Goal: Information Seeking & Learning: Learn about a topic

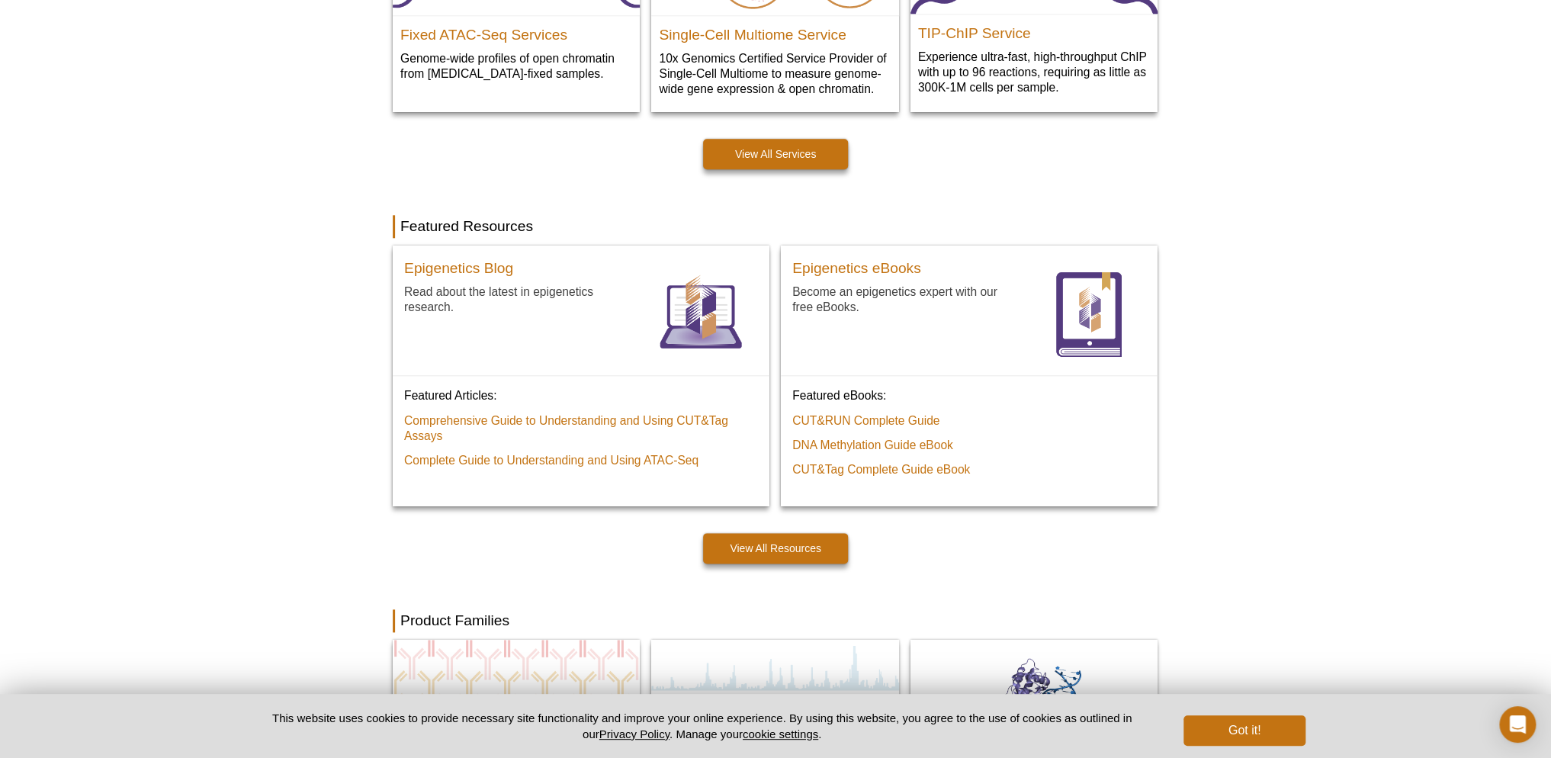
scroll to position [979, 0]
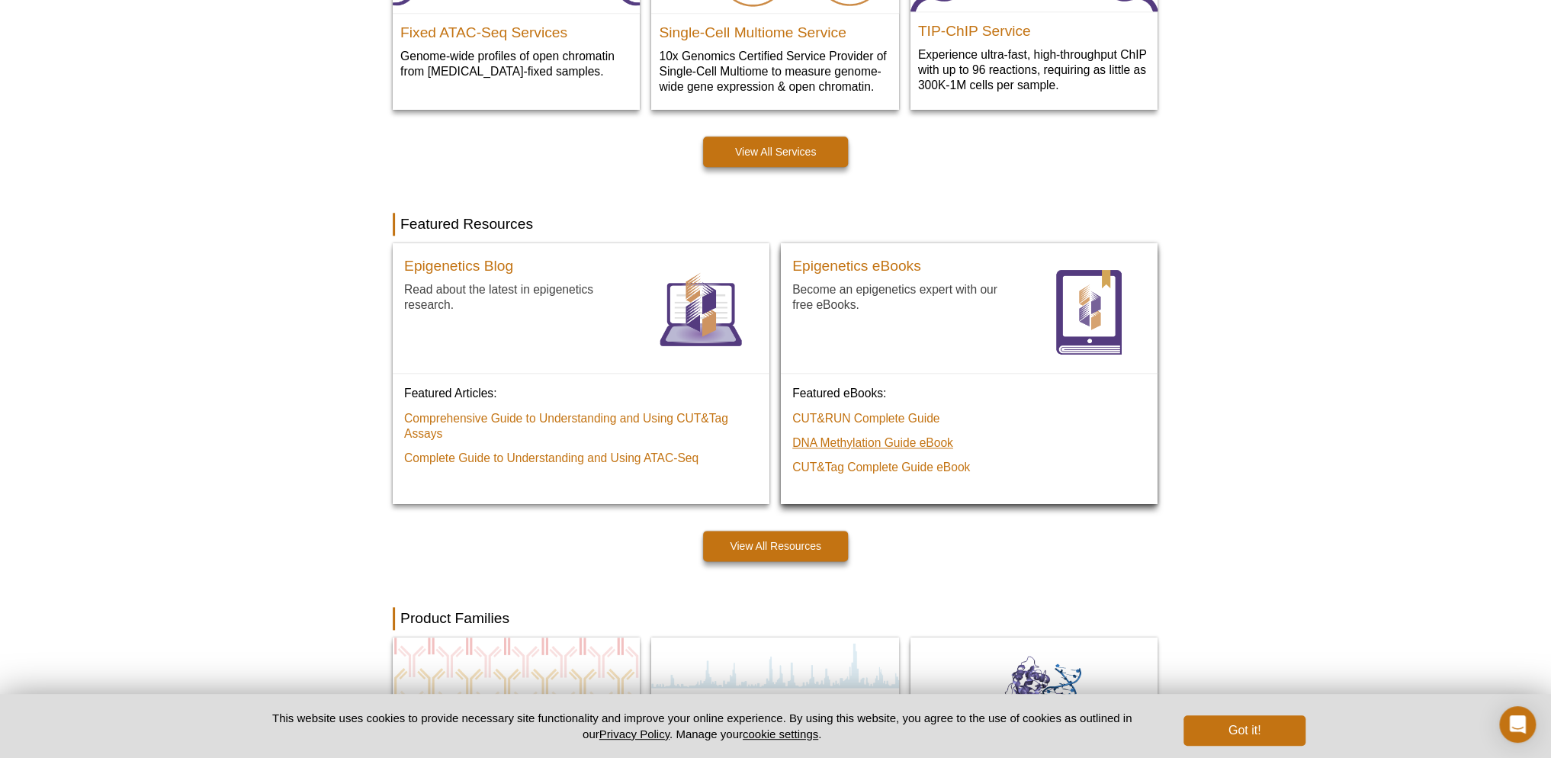
click at [919, 443] on link "DNA Methylation Guide eBook" at bounding box center [872, 443] width 161 height 15
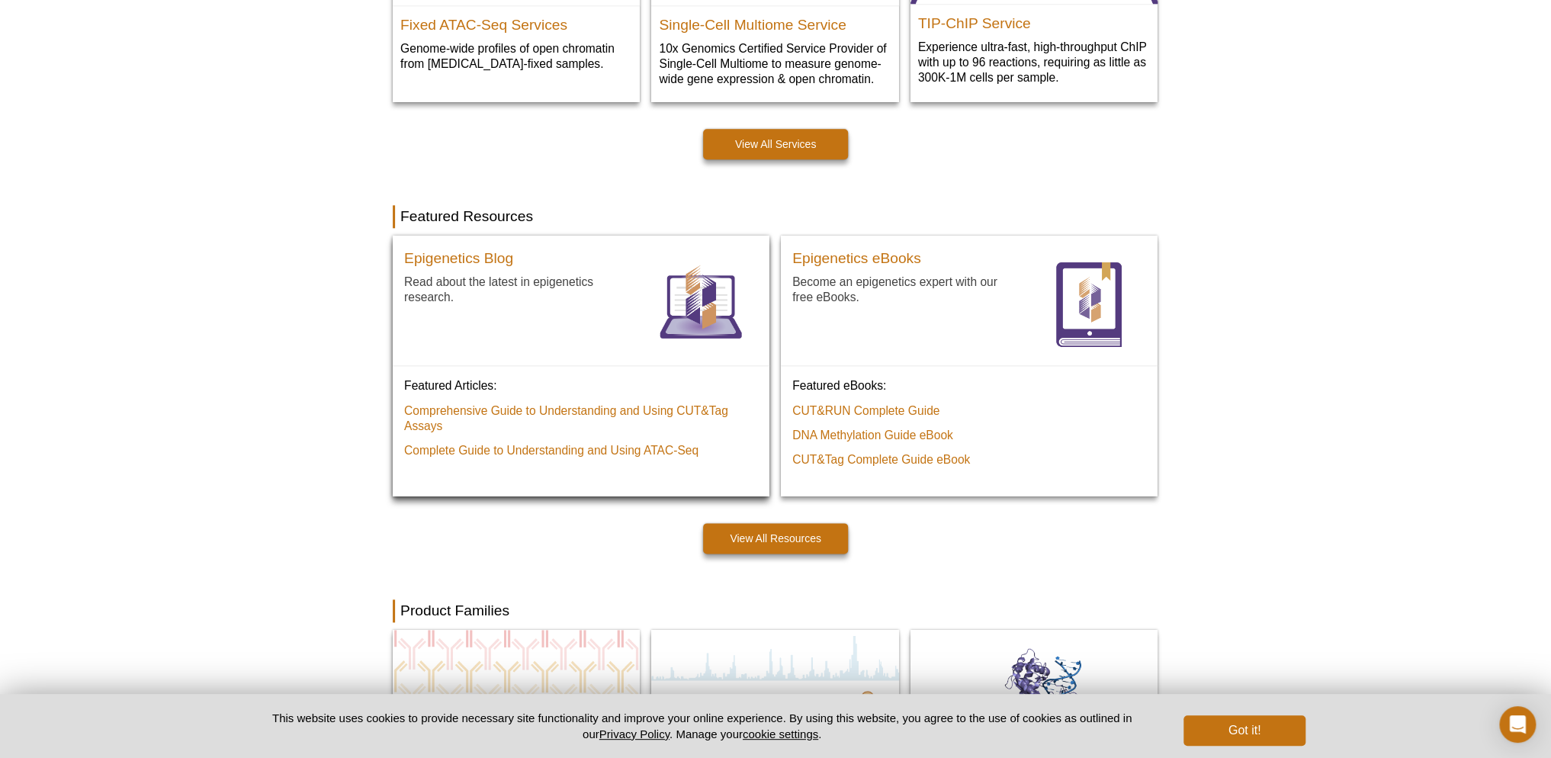
scroll to position [1059, 0]
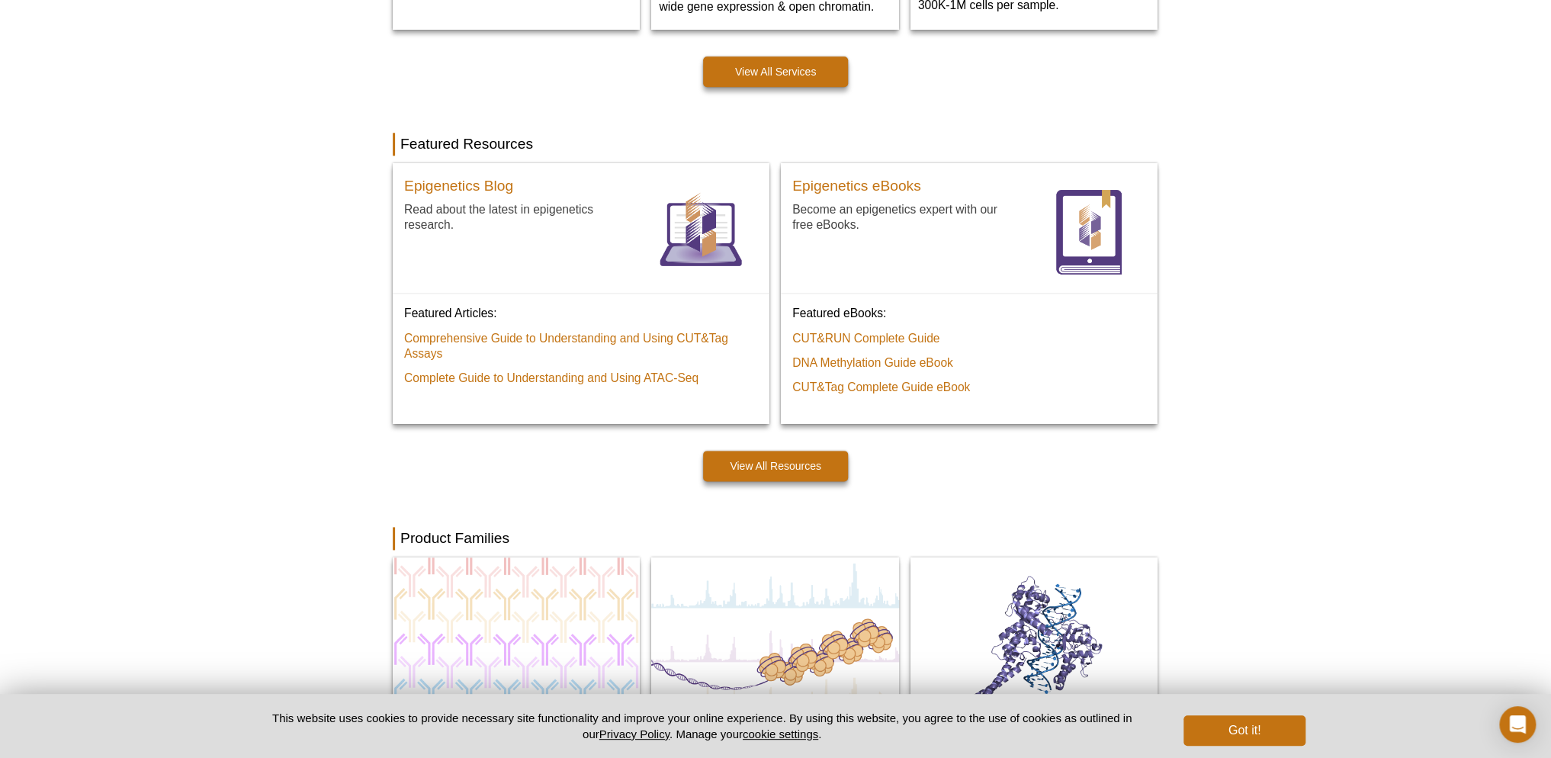
click at [1304, 191] on div "Active Motif Logo Enabling Epigenetics Research 0 Search Skip to content Active…" at bounding box center [775, 264] width 1551 height 2647
click at [741, 460] on link "View All Resources" at bounding box center [775, 466] width 145 height 31
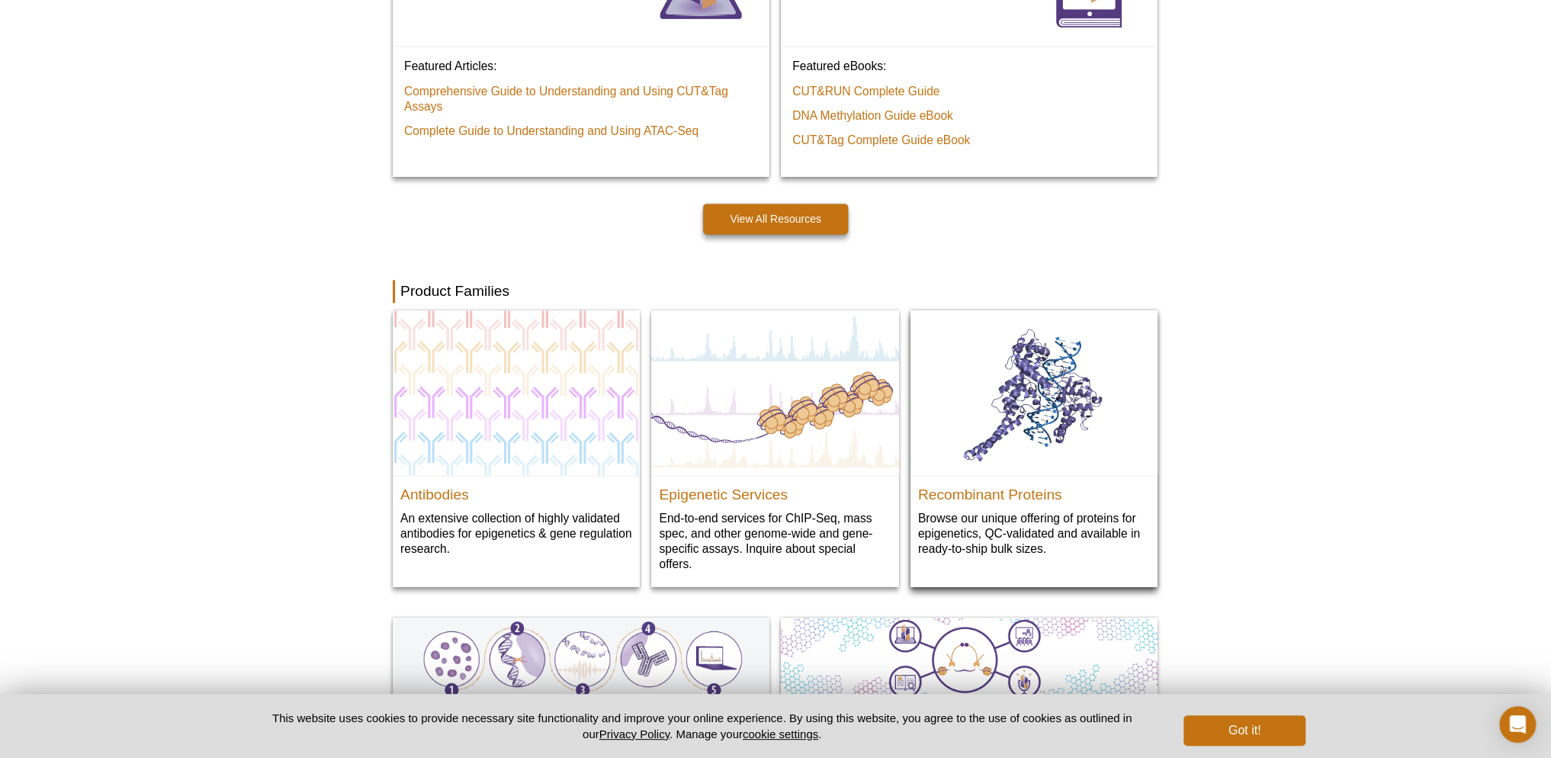
scroll to position [894, 0]
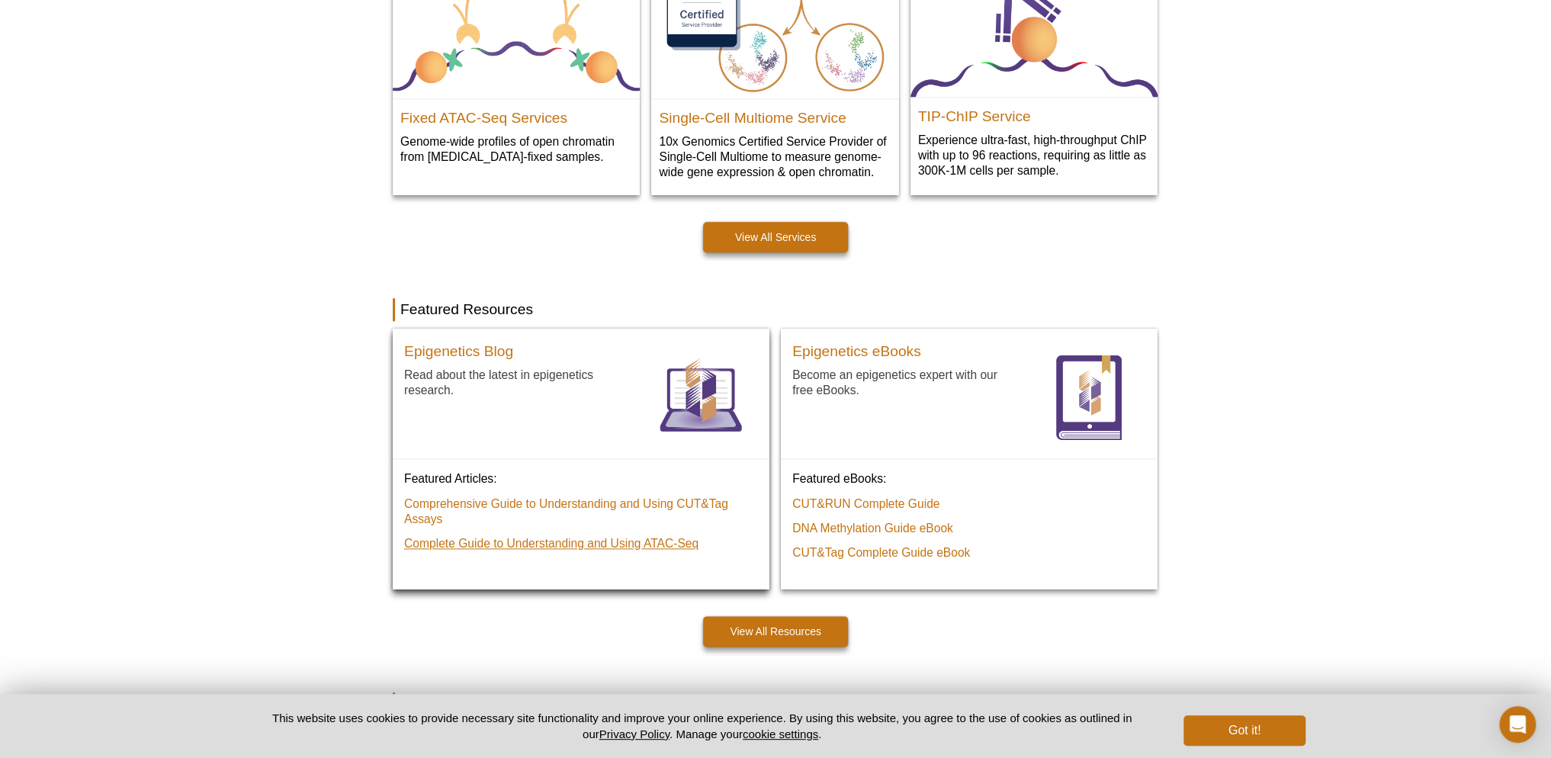
click at [677, 546] on link "Complete Guide to Understanding and Using ATAC‑Seq" at bounding box center [551, 543] width 294 height 15
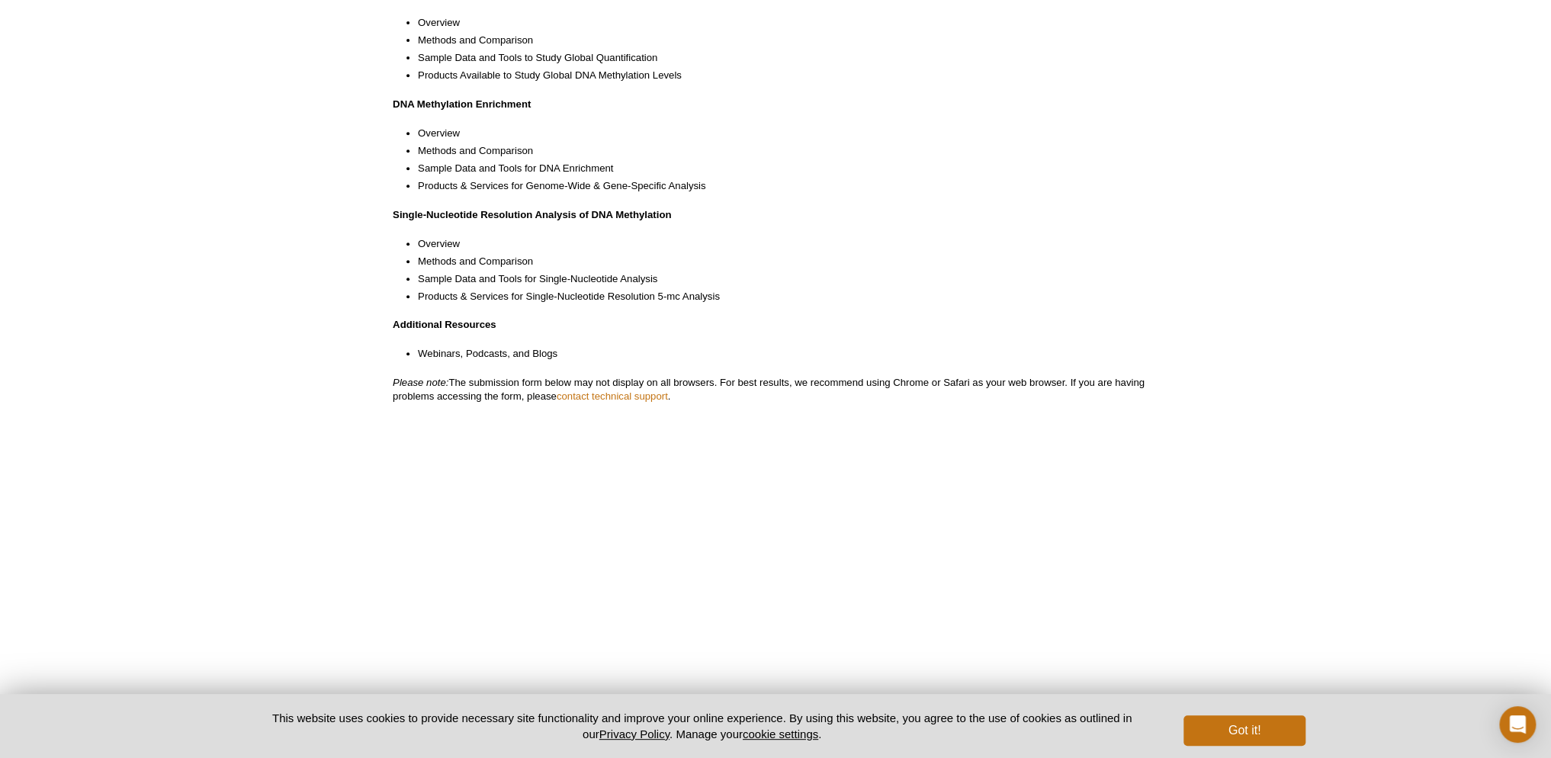
scroll to position [3, 0]
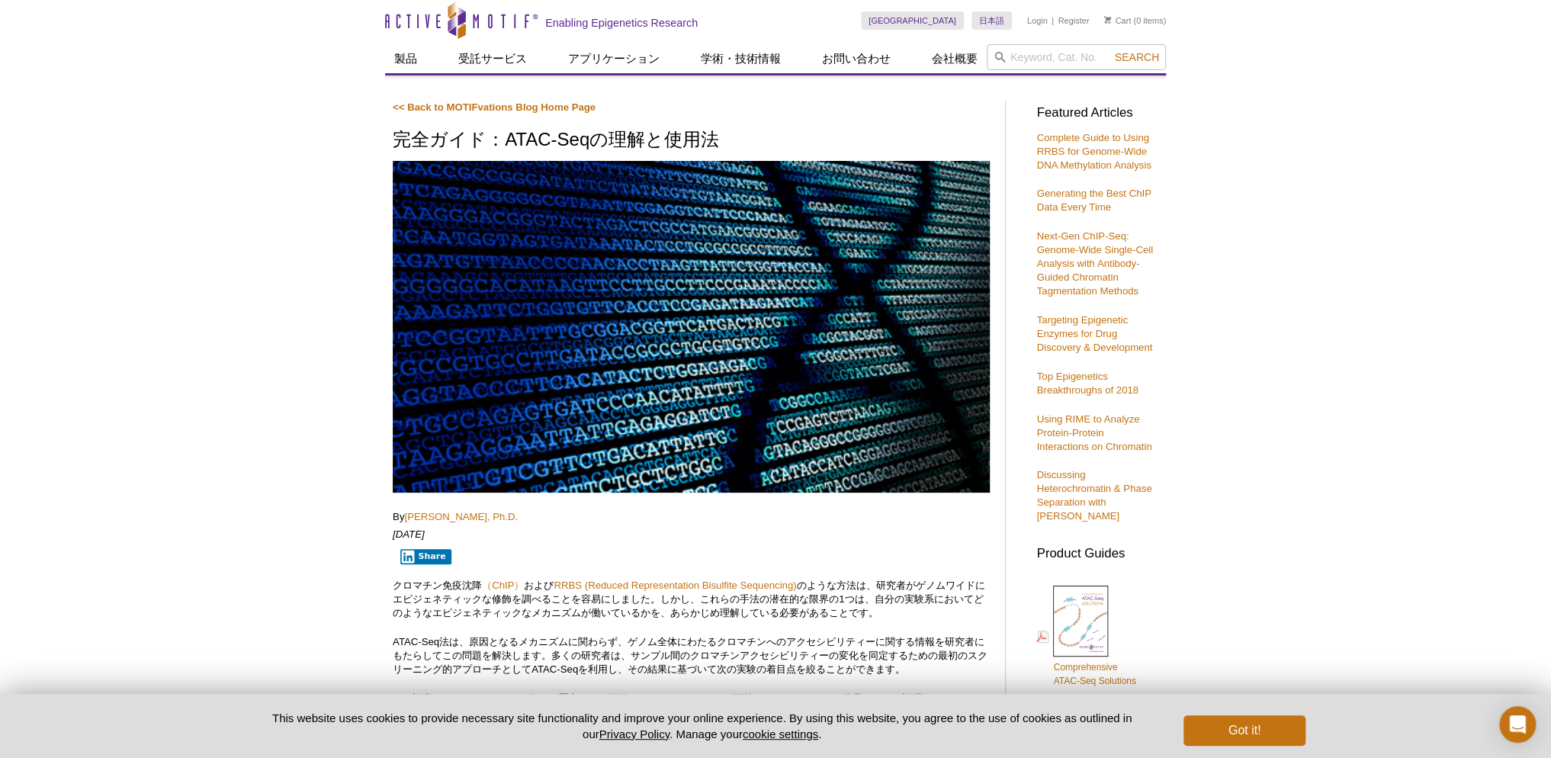
scroll to position [3, 0]
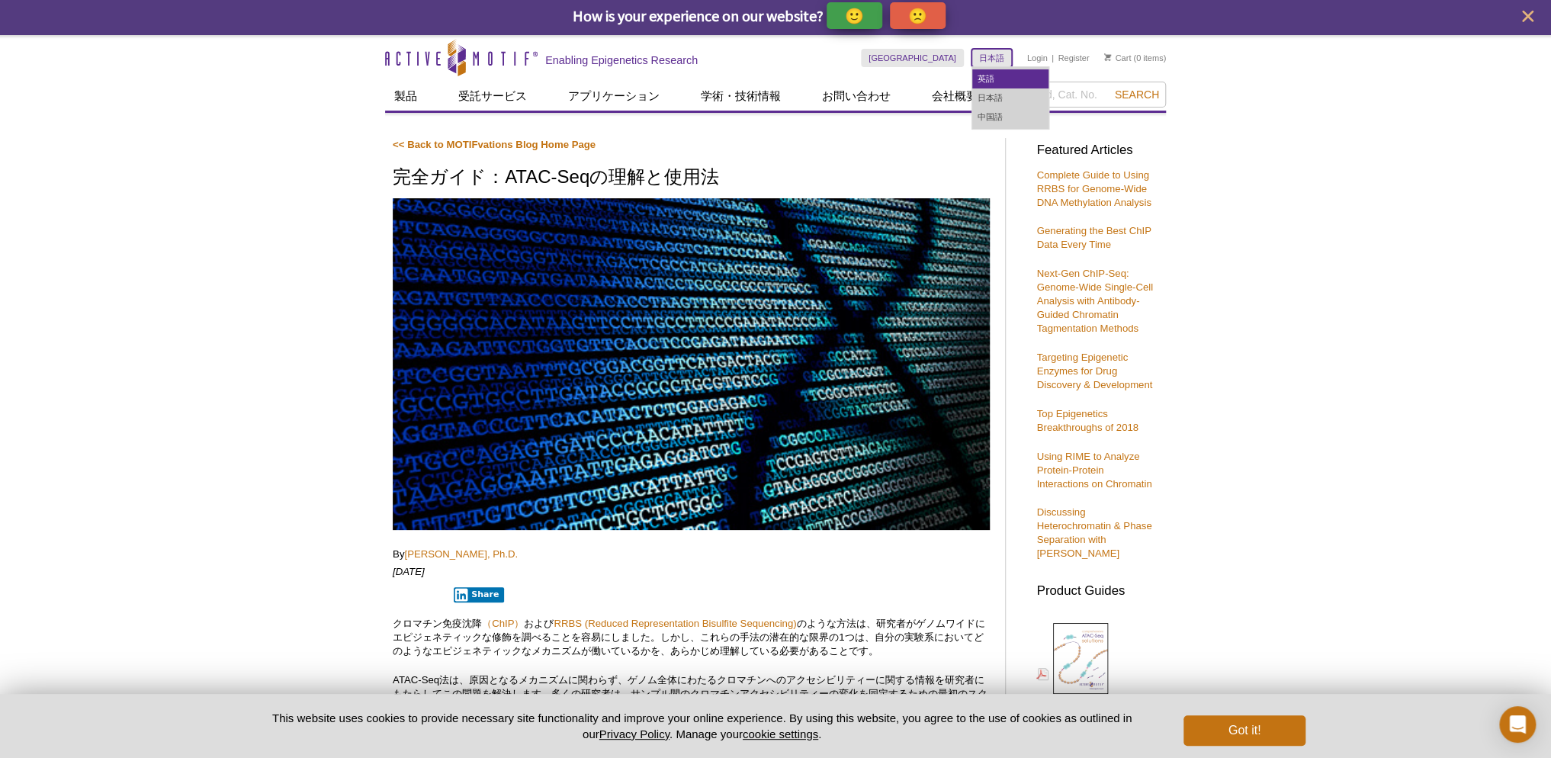
click at [995, 85] on link "英語" at bounding box center [1010, 78] width 76 height 19
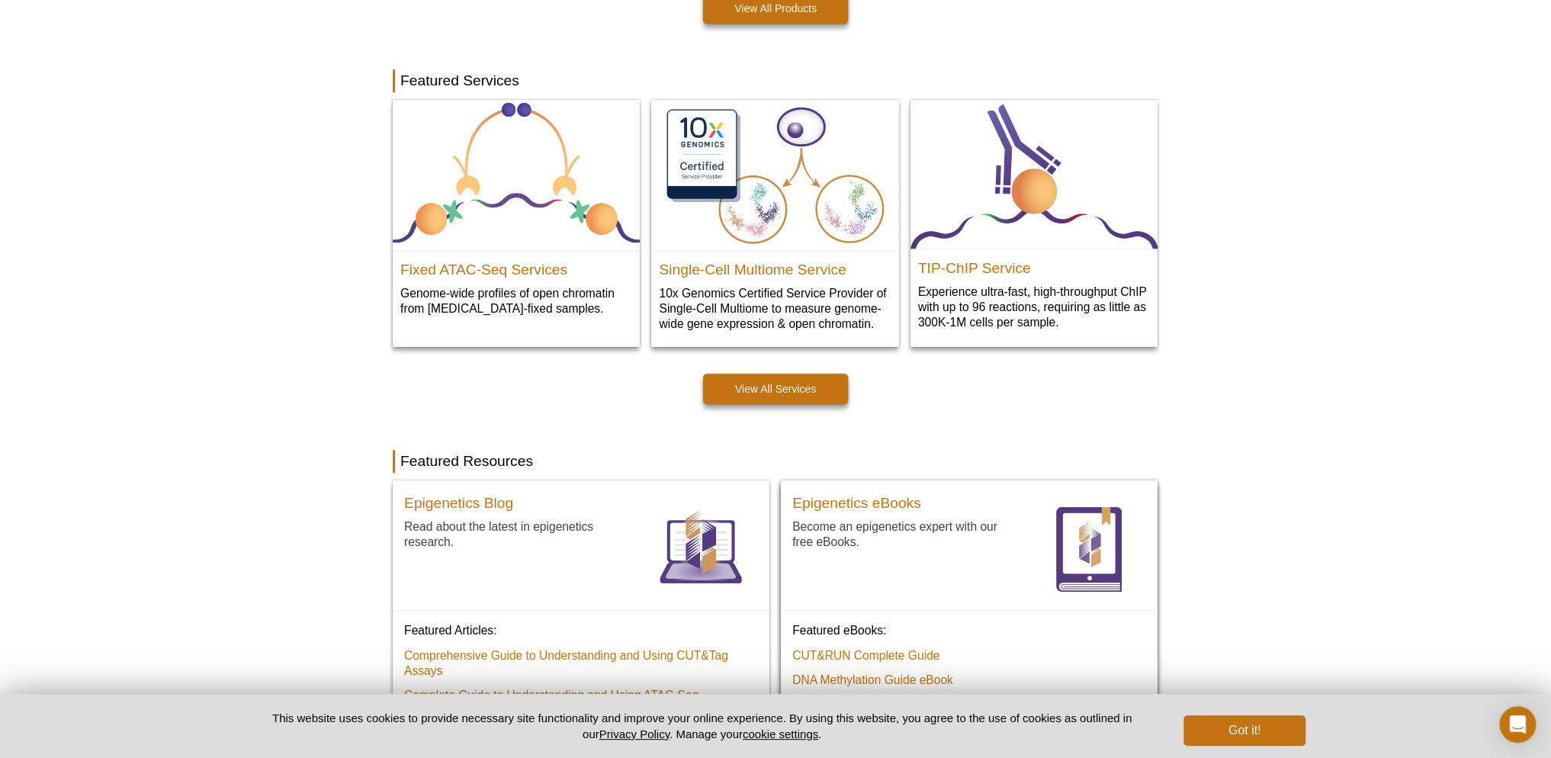
scroll to position [1020, 0]
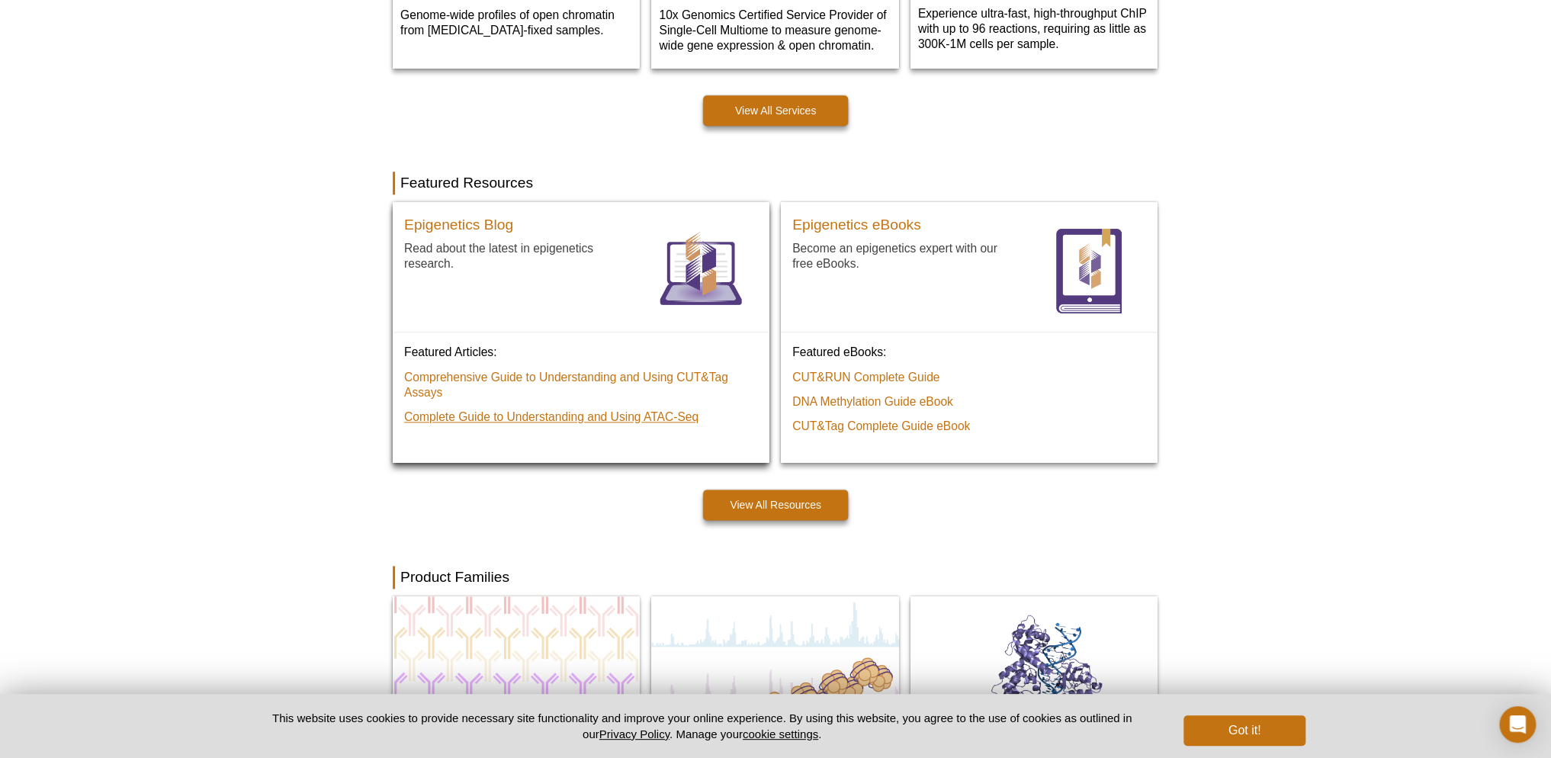
click at [599, 410] on link "Complete Guide to Understanding and Using ATAC‑Seq" at bounding box center [551, 417] width 294 height 15
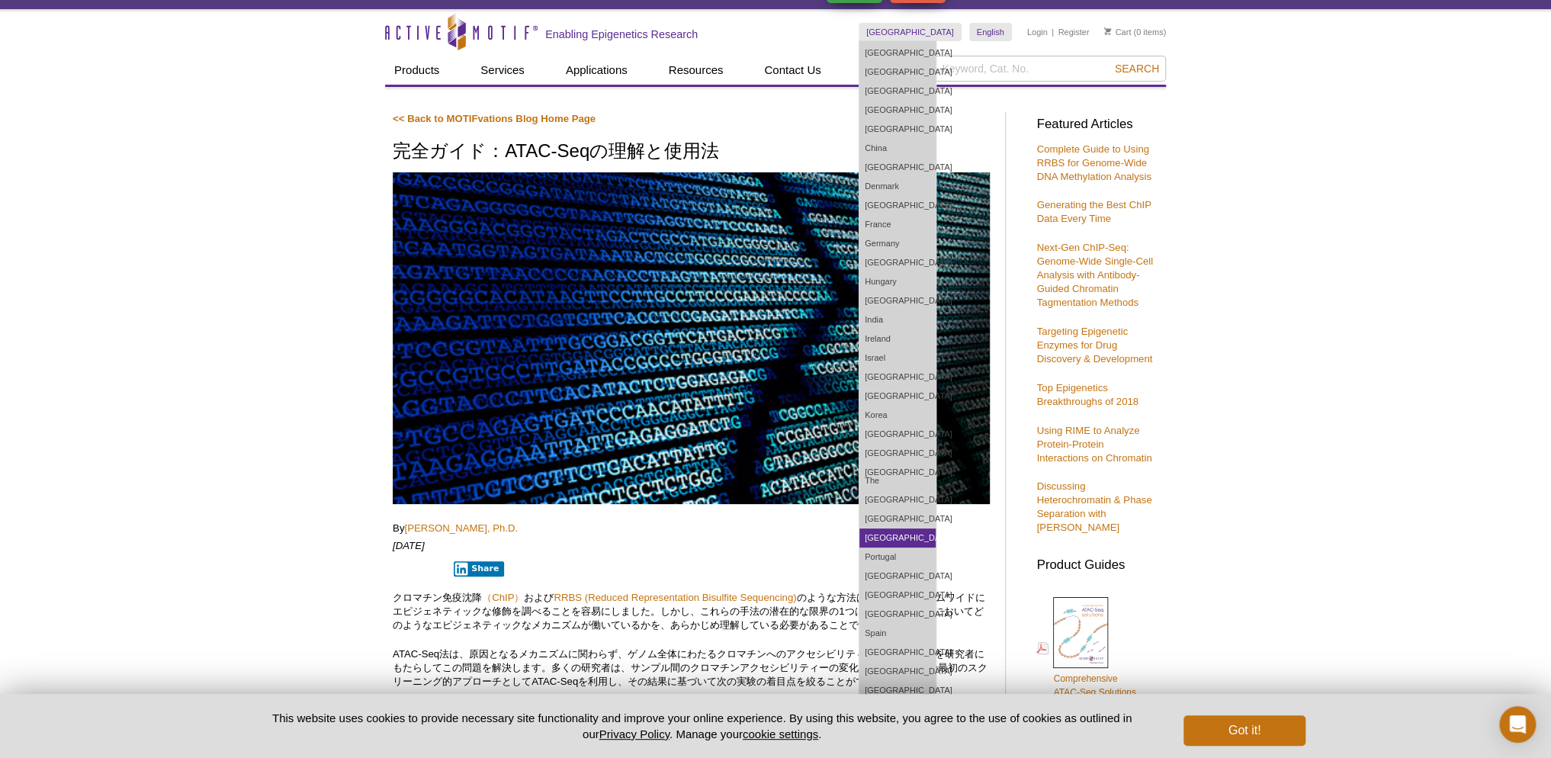
scroll to position [113, 0]
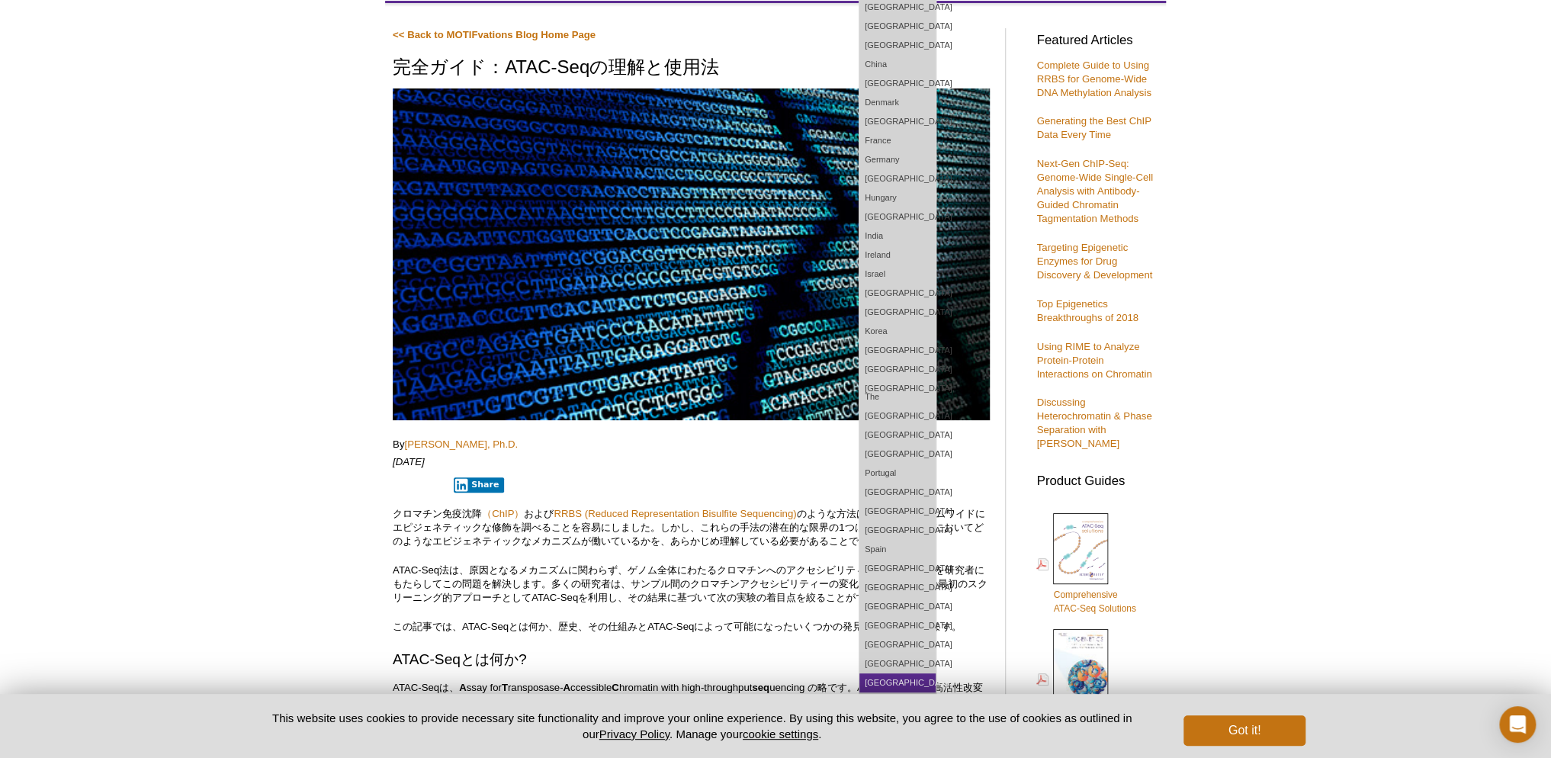
click at [936, 673] on link "[GEOGRAPHIC_DATA]" at bounding box center [898, 682] width 76 height 19
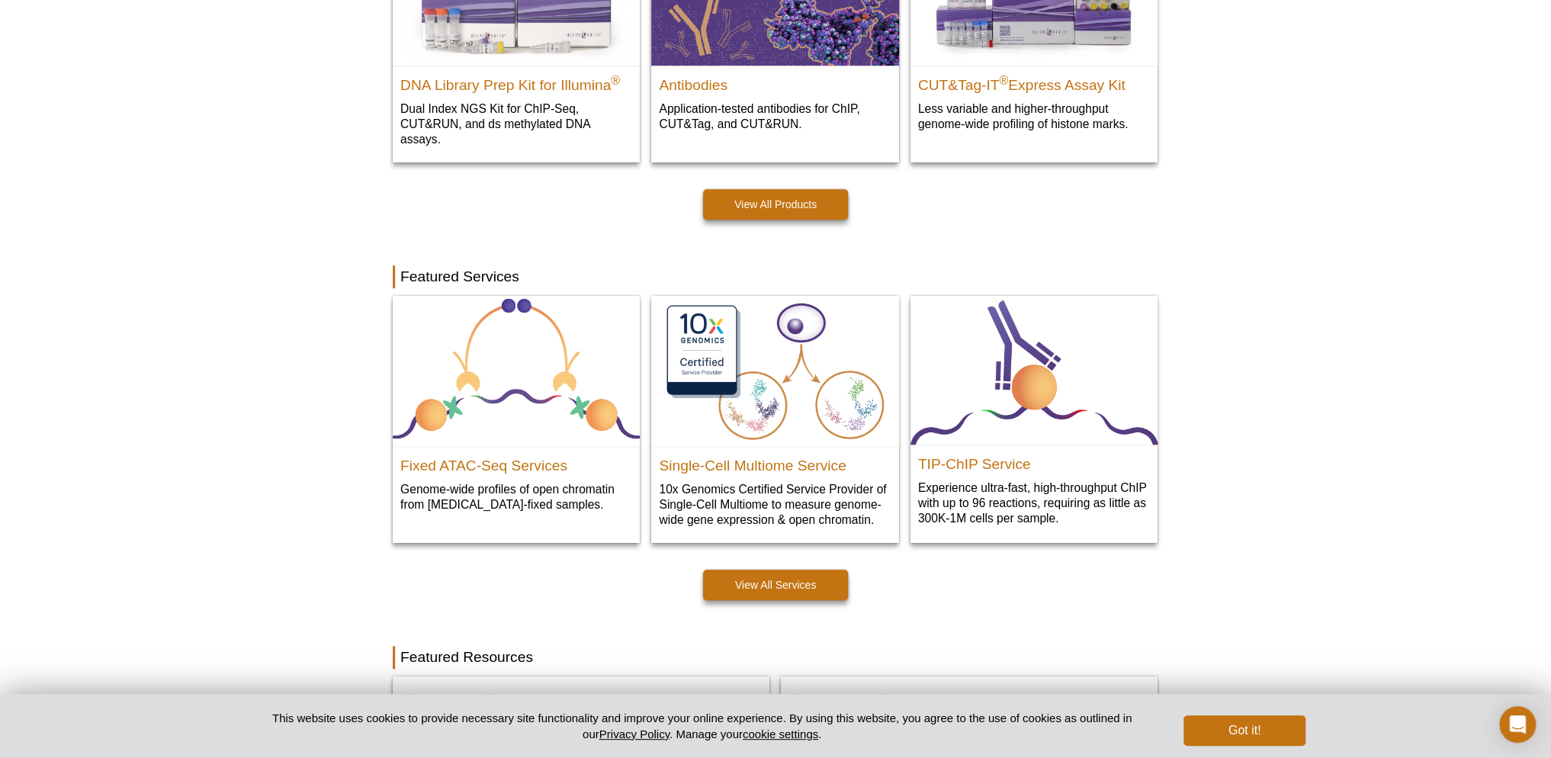
scroll to position [950, 0]
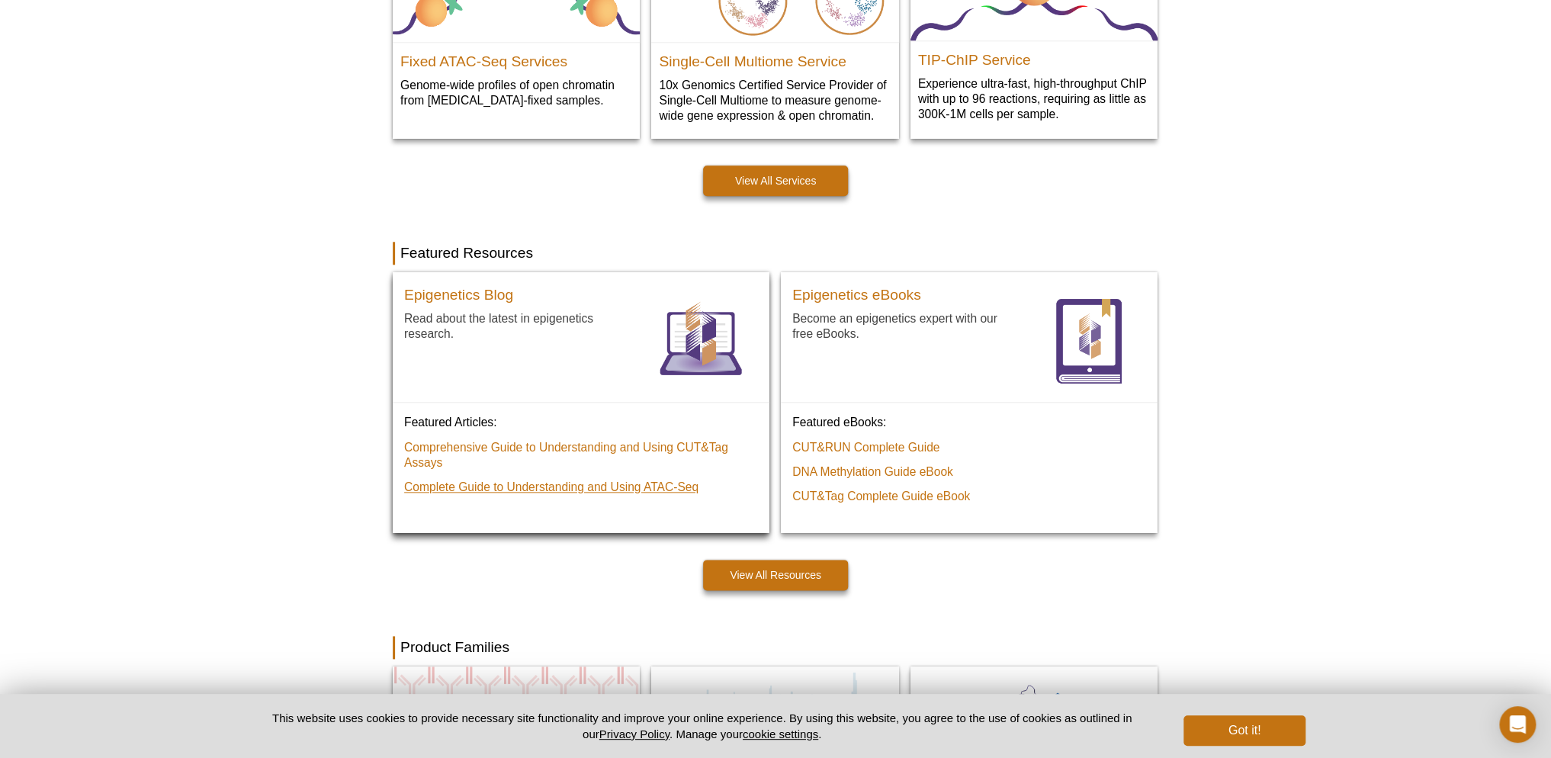
click at [635, 481] on link "Complete Guide to Understanding and Using ATAC‑Seq" at bounding box center [551, 487] width 294 height 15
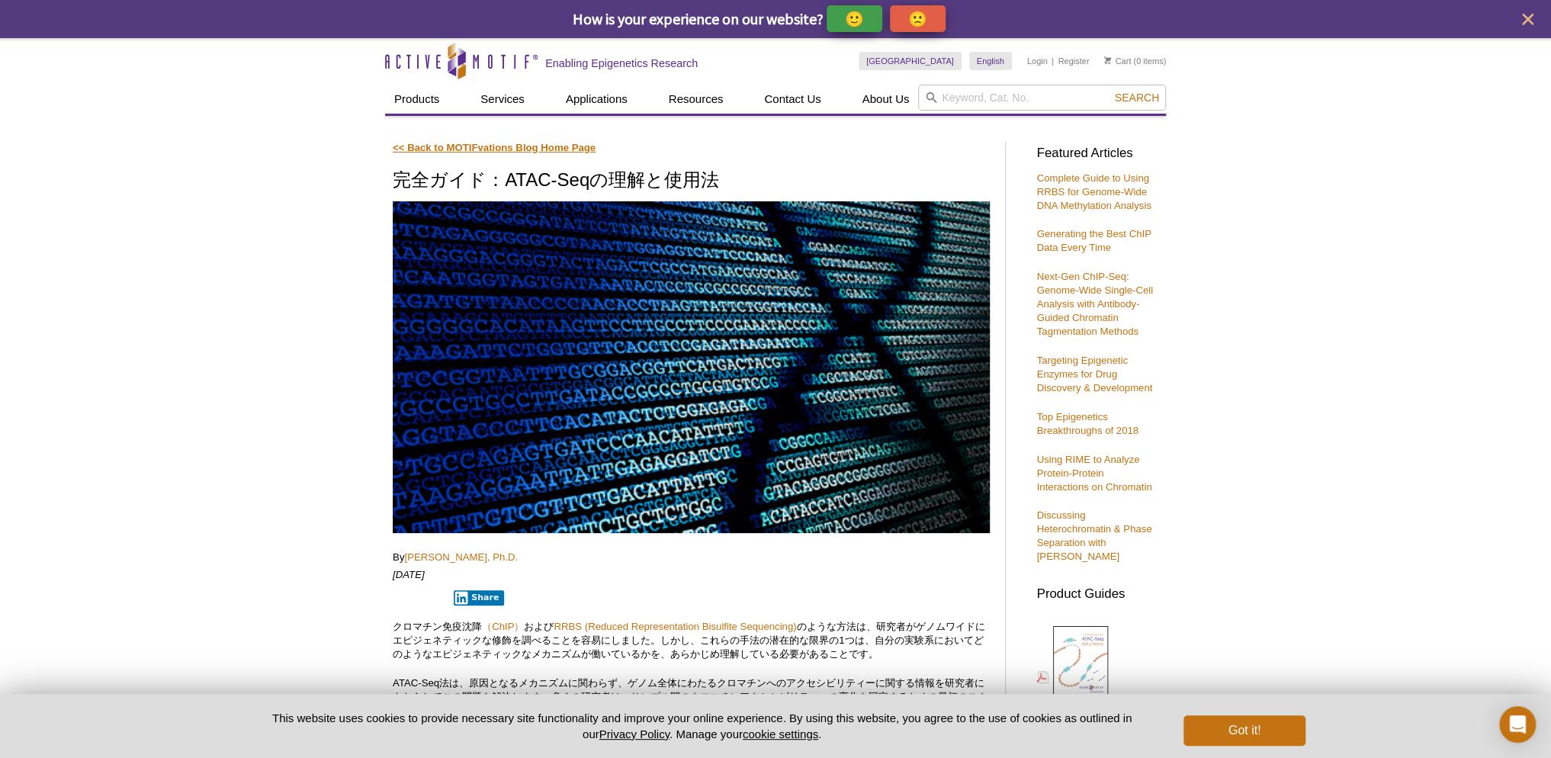
click at [529, 149] on link "<< Back to MOTIFvations Blog Home Page" at bounding box center [494, 147] width 203 height 11
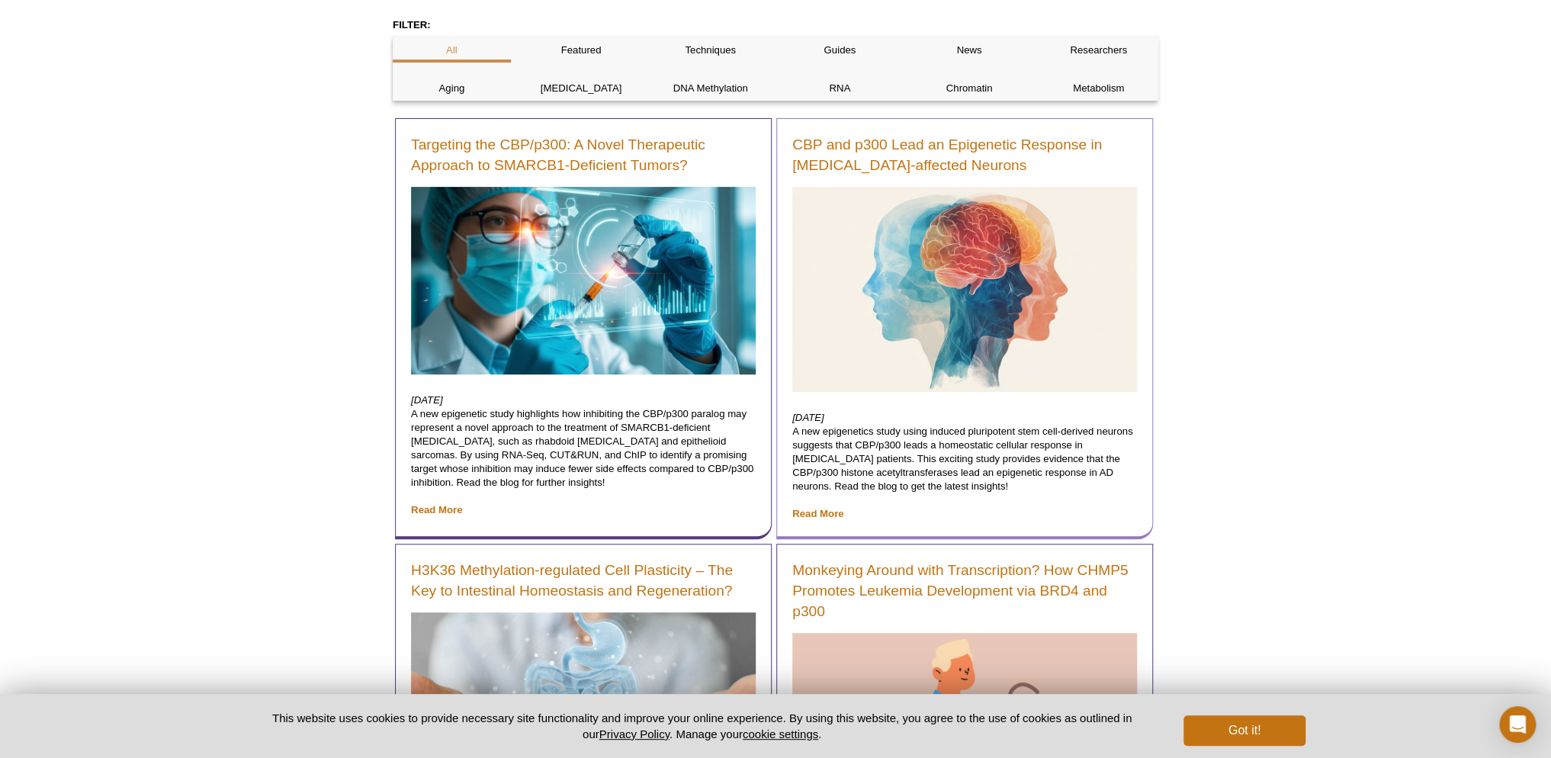
scroll to position [256, 0]
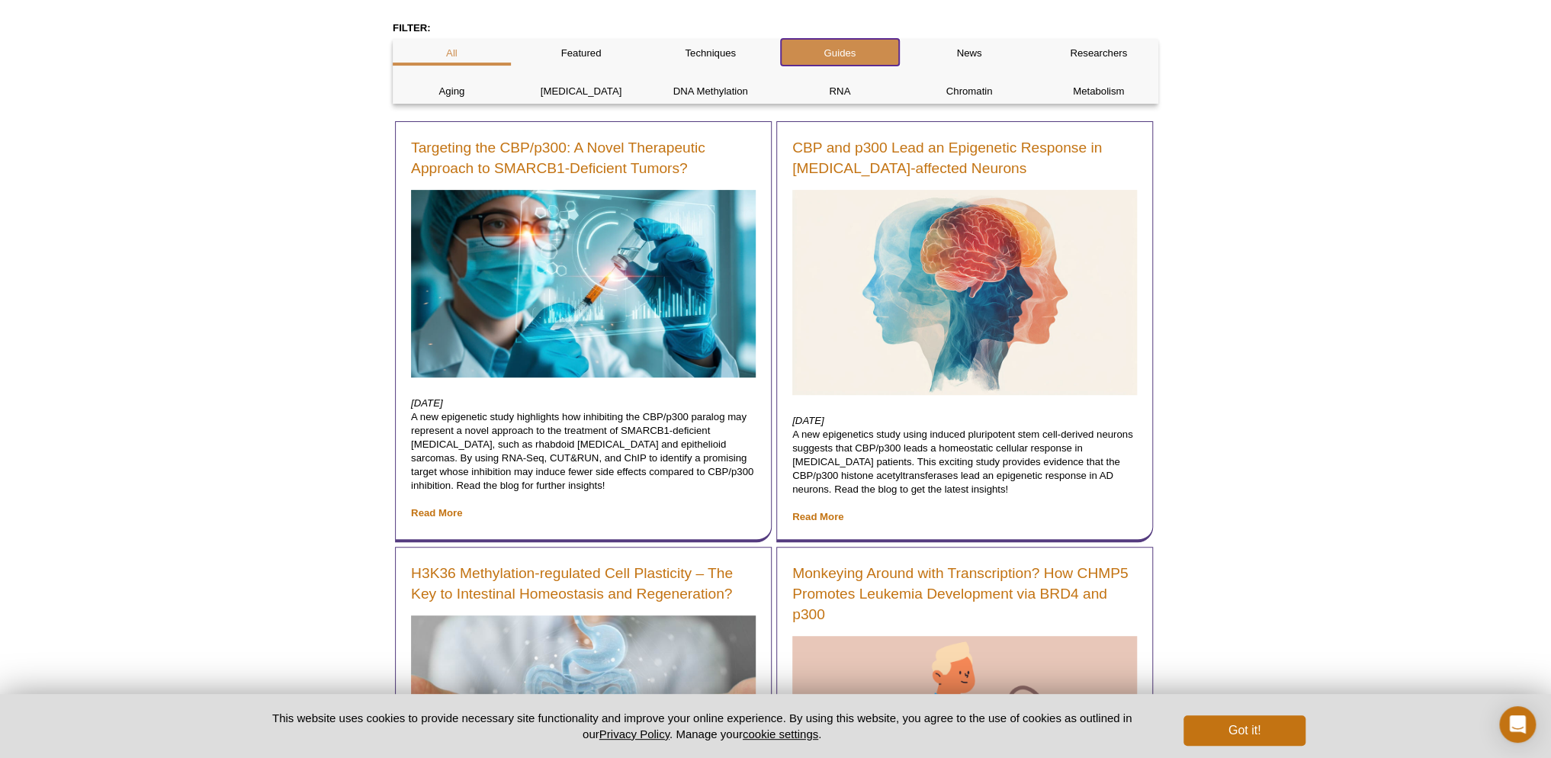
click at [853, 47] on p "Guides" at bounding box center [840, 54] width 118 height 14
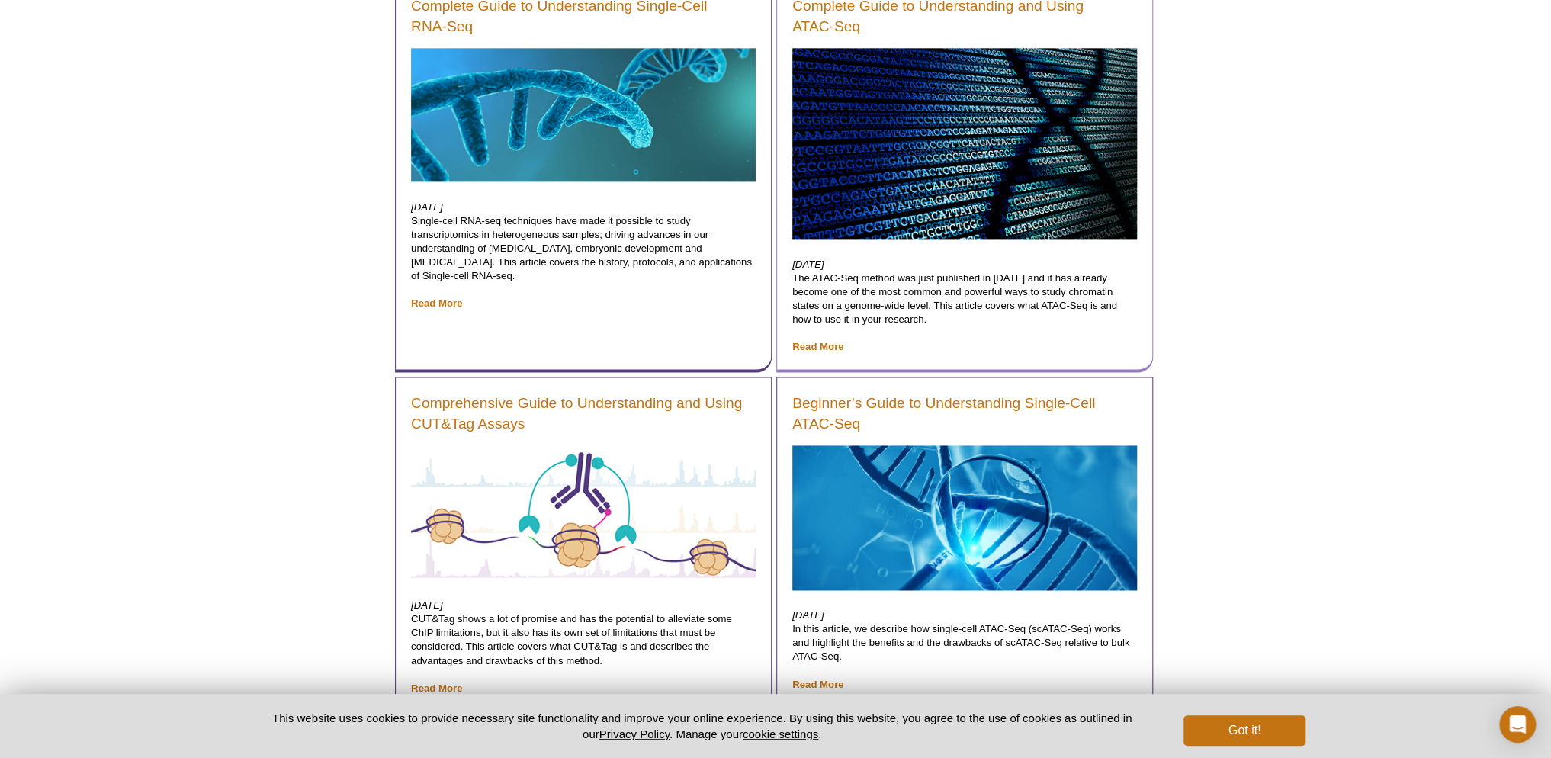
scroll to position [1198, 0]
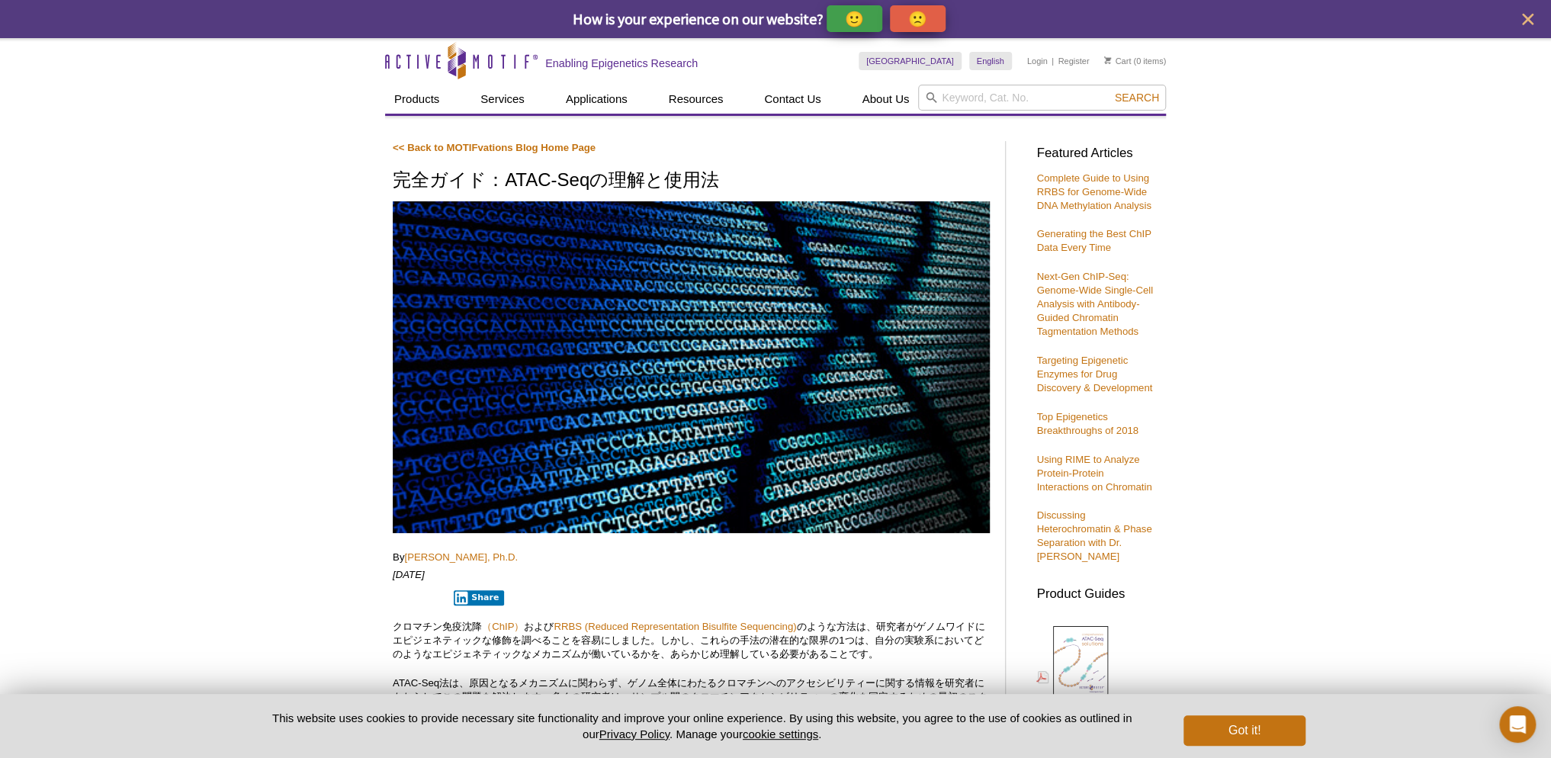
scroll to position [230, 0]
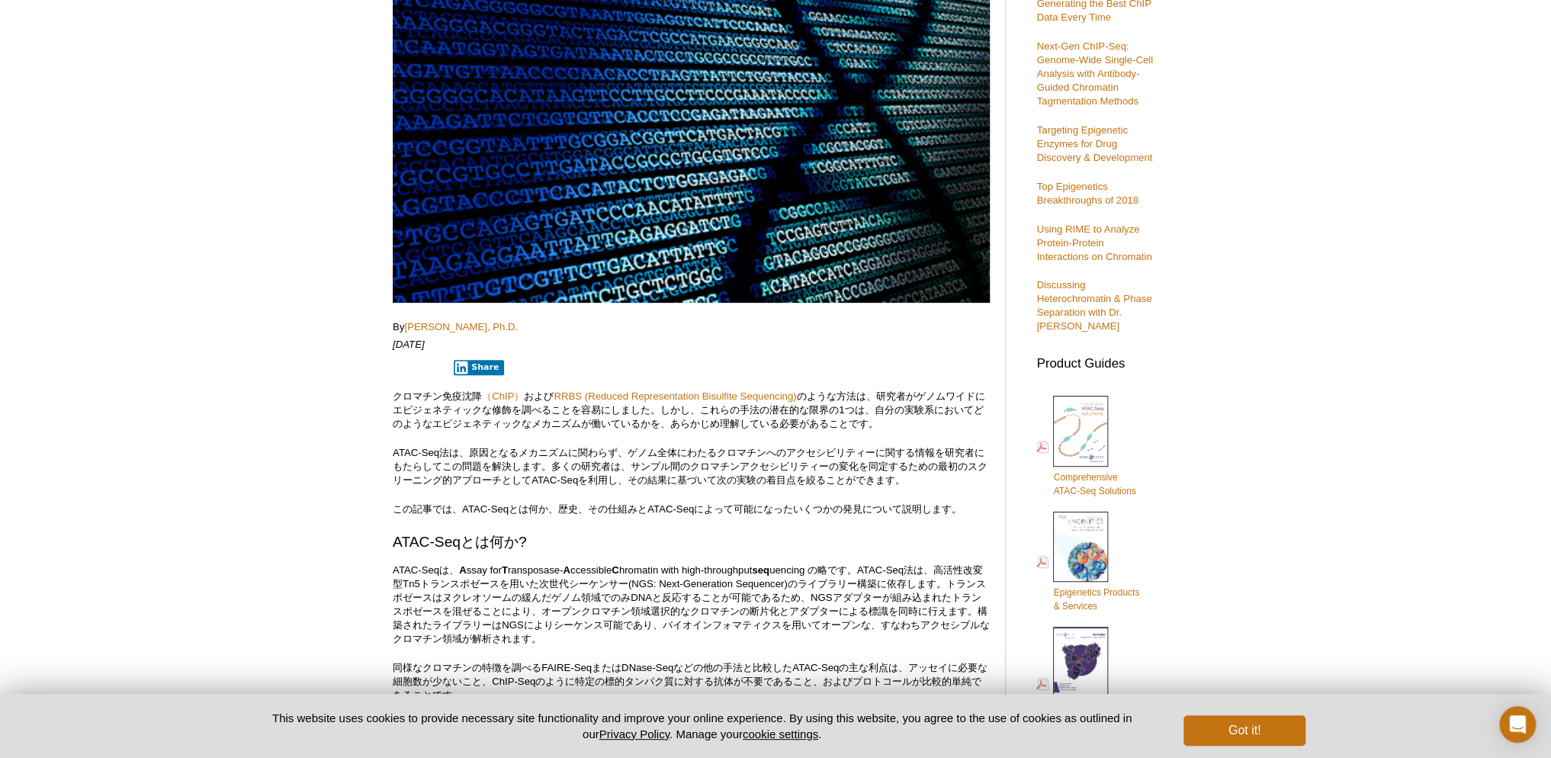
click at [1079, 442] on img at bounding box center [1080, 431] width 55 height 71
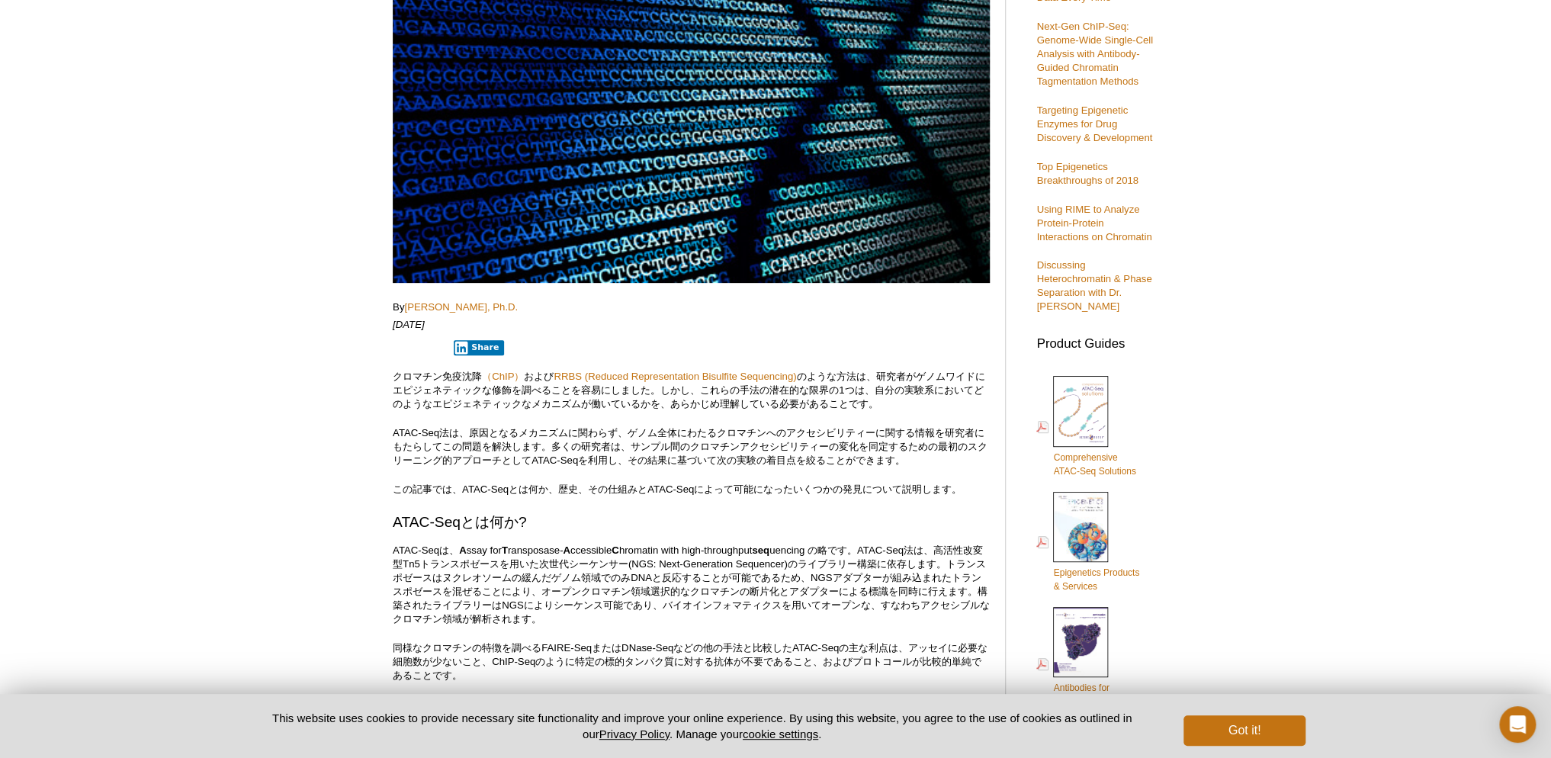
scroll to position [301, 0]
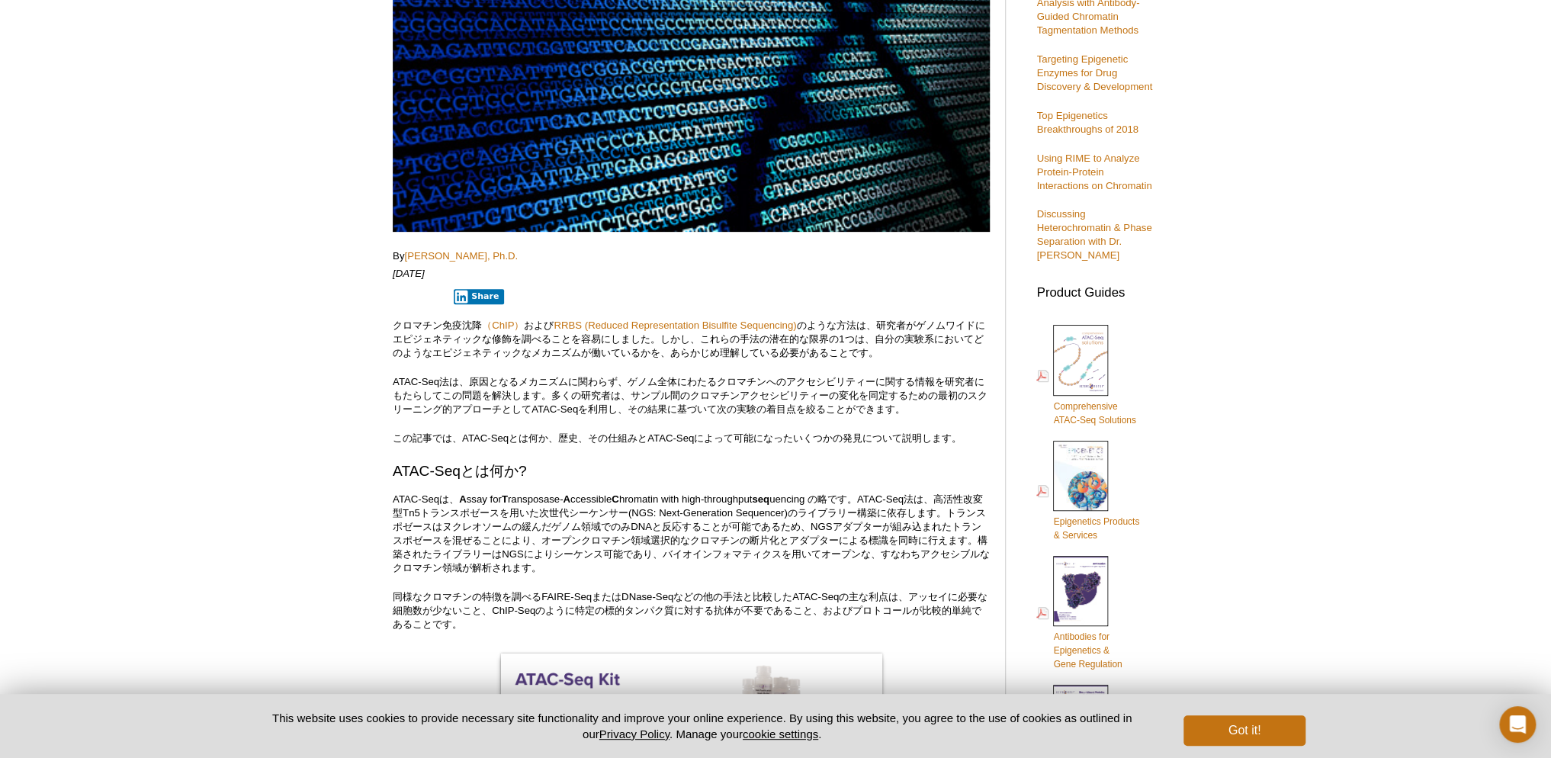
click at [1274, 741] on button "Got it!" at bounding box center [1245, 730] width 122 height 31
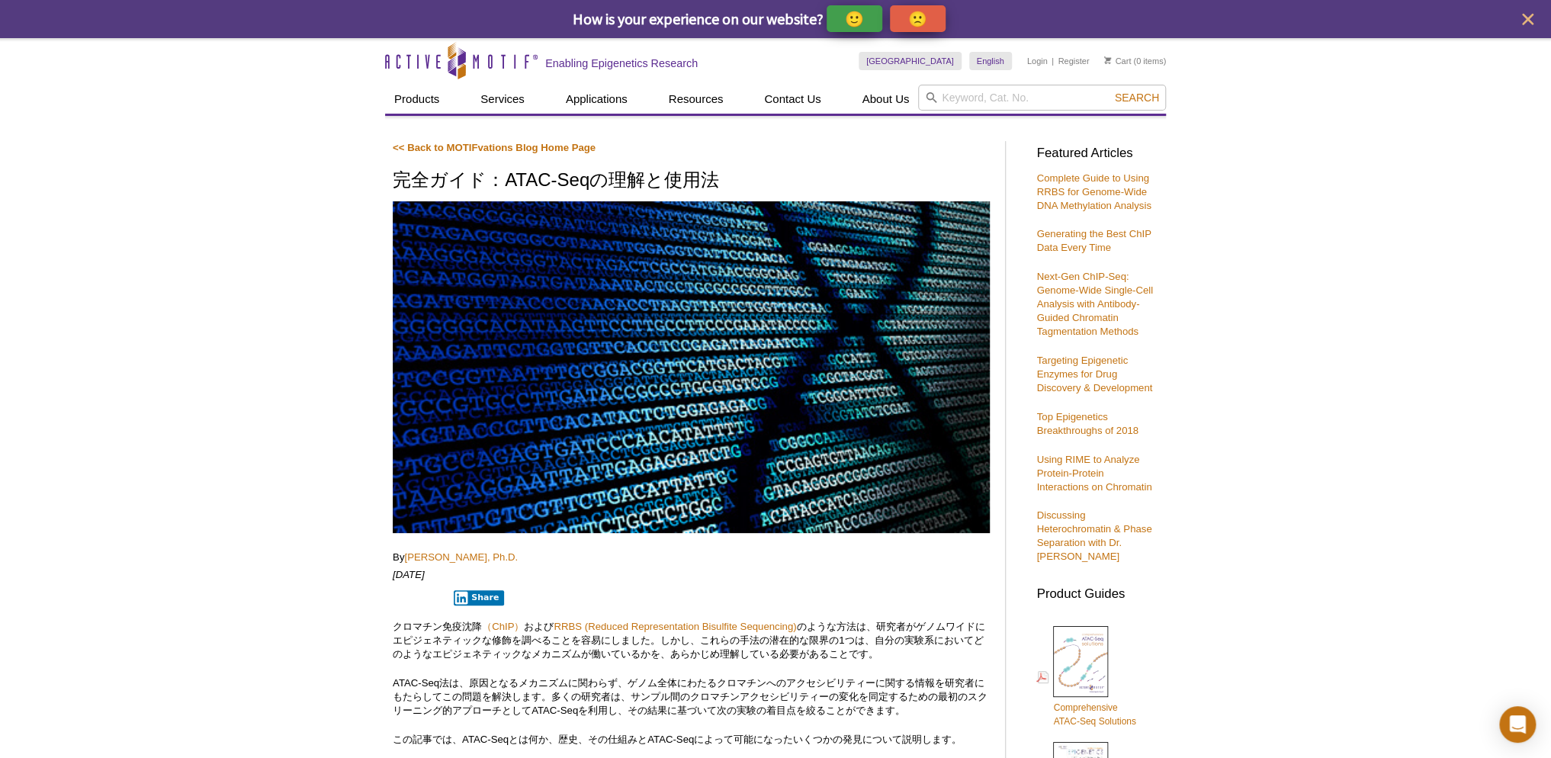
scroll to position [2, 0]
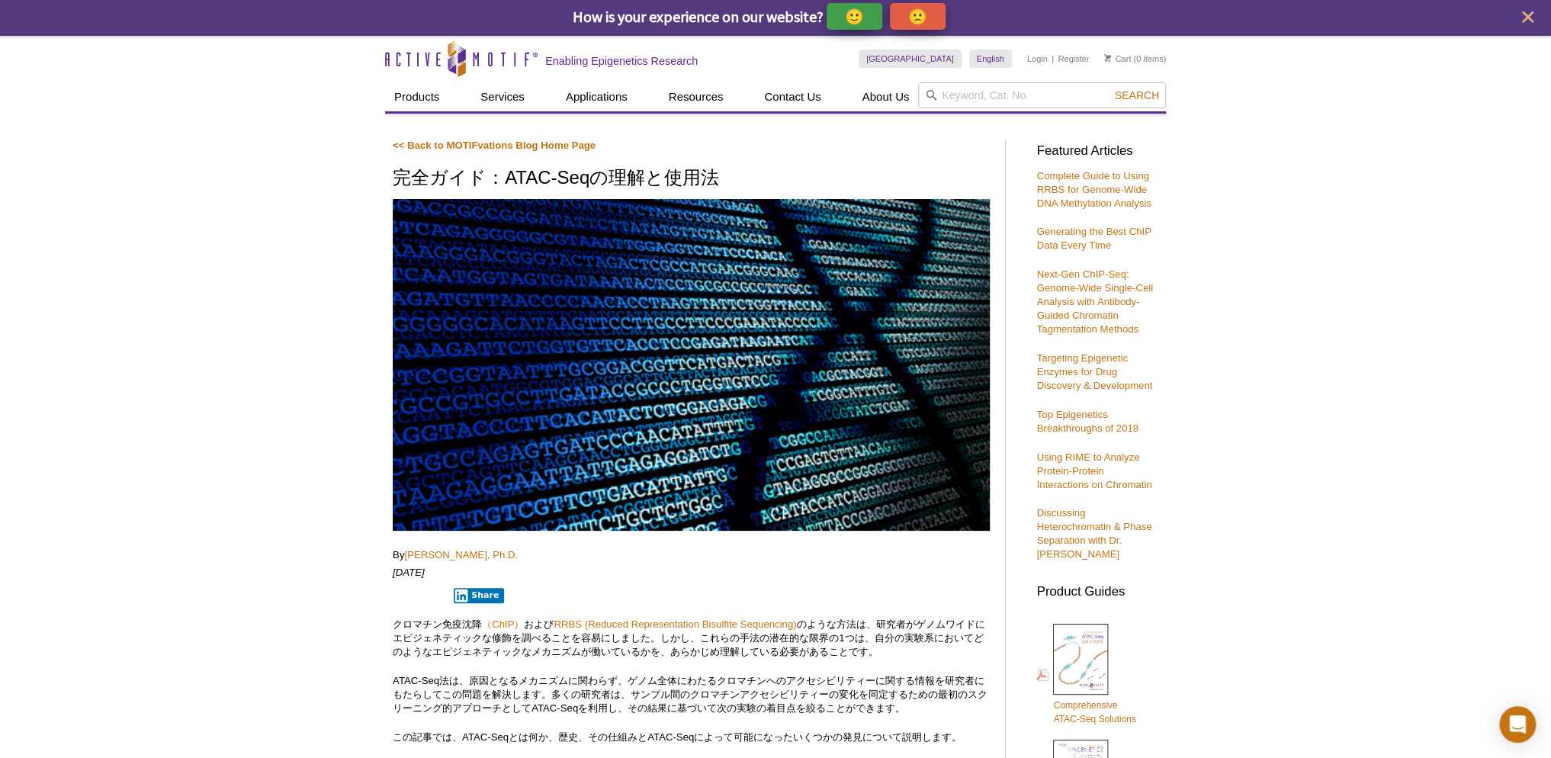
click at [927, 21] on p "🙁" at bounding box center [917, 16] width 19 height 19
click at [1535, 21] on icon "close" at bounding box center [1528, 17] width 19 height 19
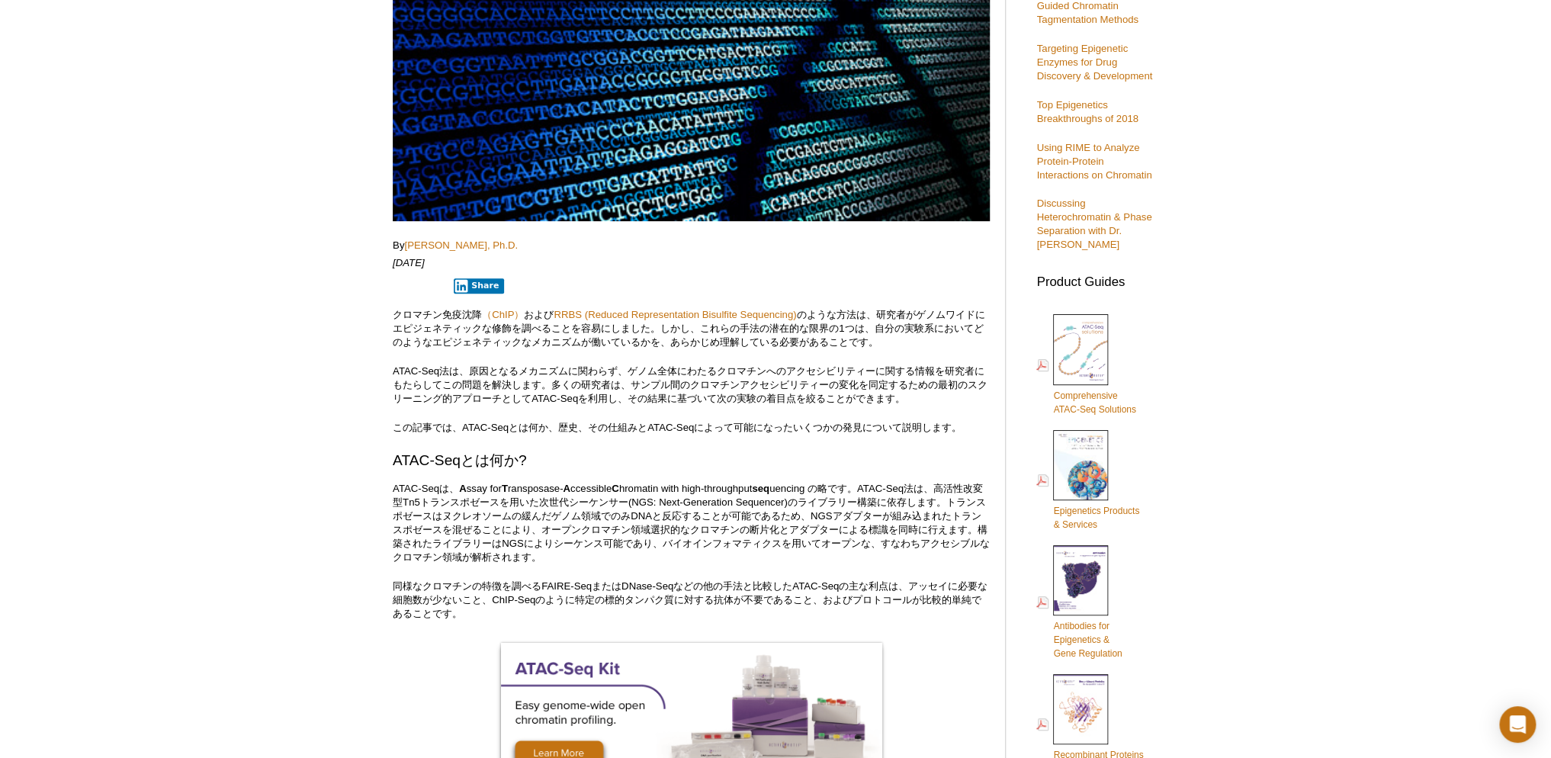
scroll to position [0, 0]
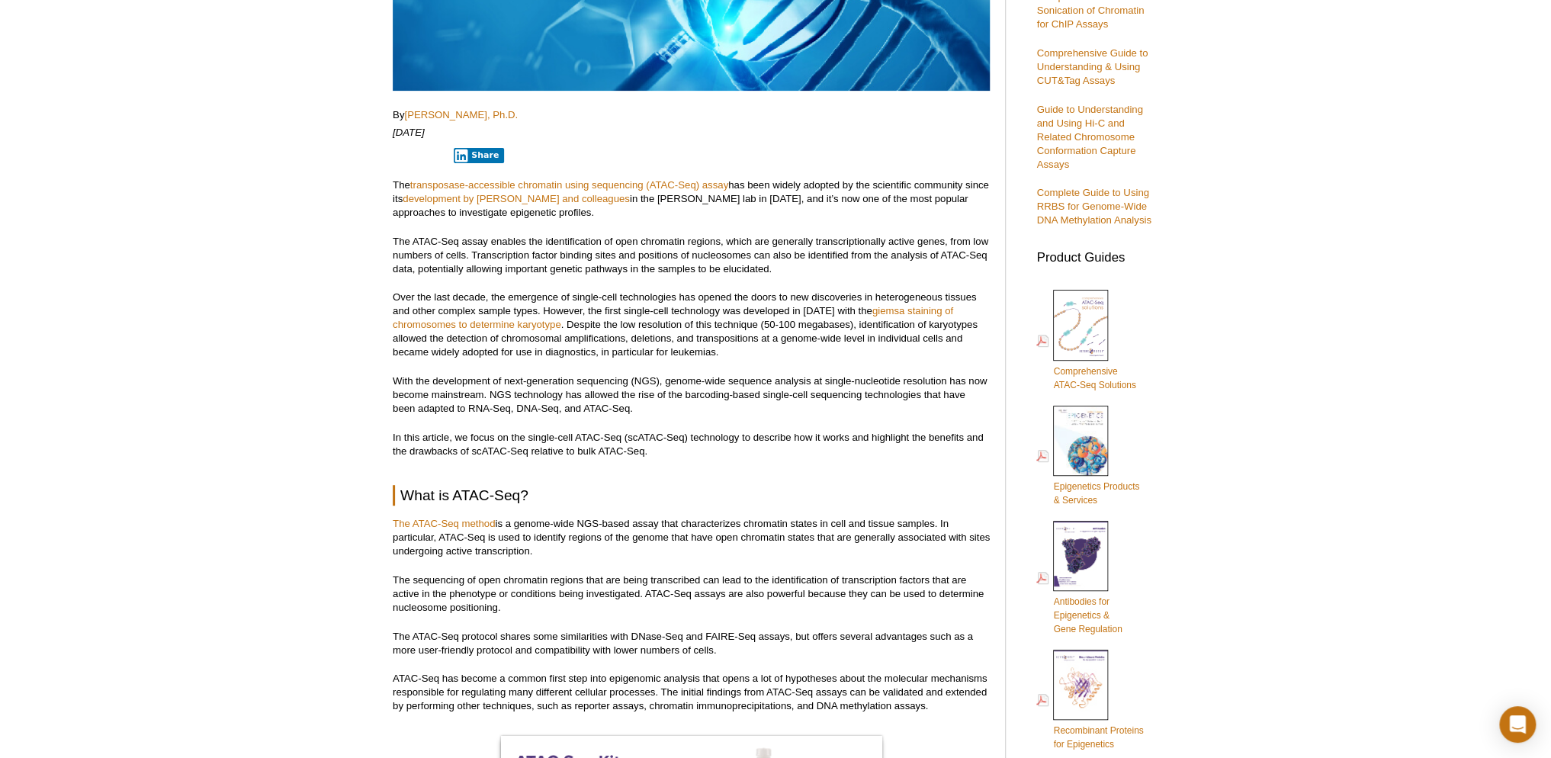
scroll to position [538, 0]
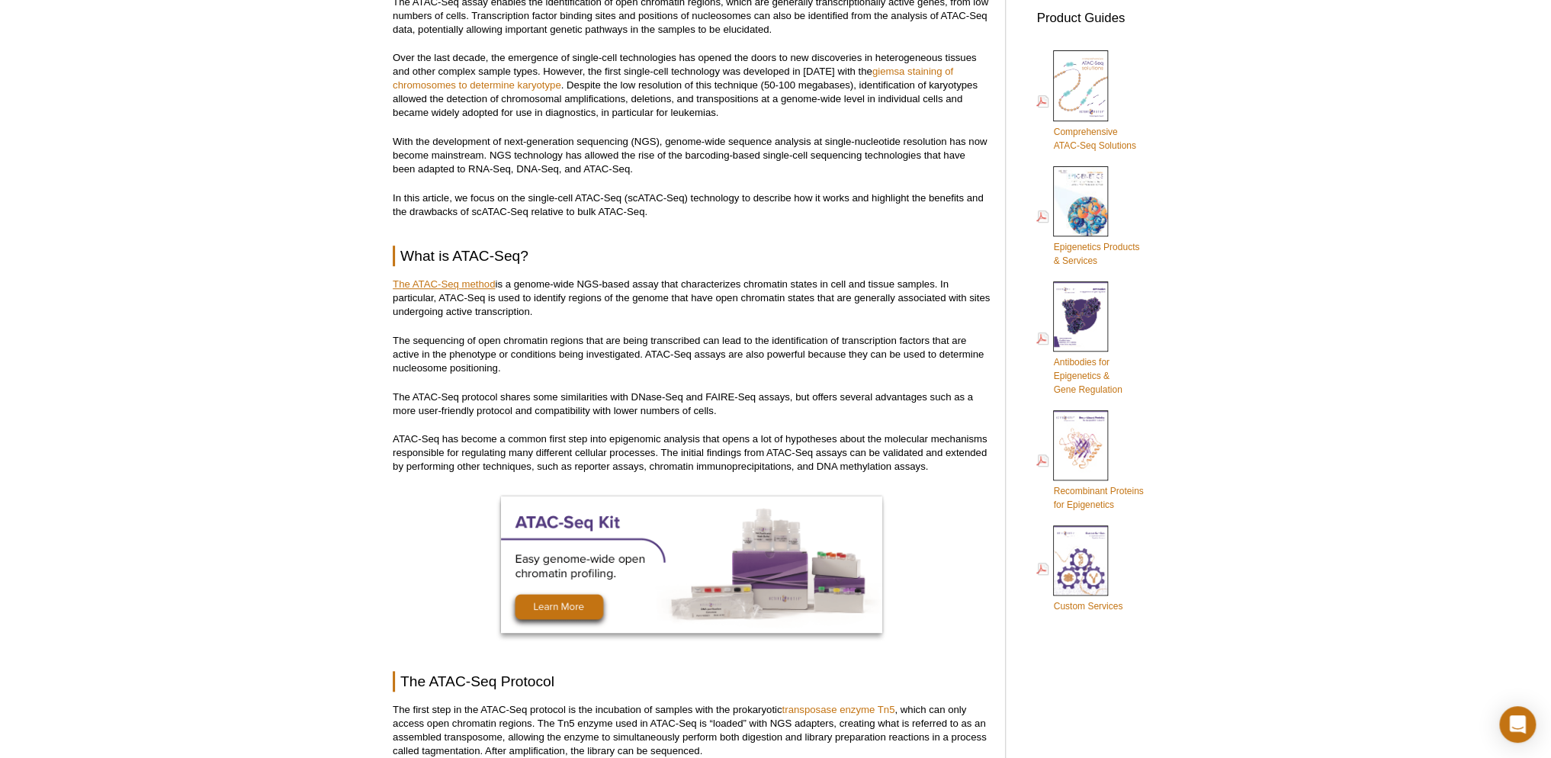
click at [464, 278] on link "The ATAC-Seq method" at bounding box center [444, 283] width 102 height 11
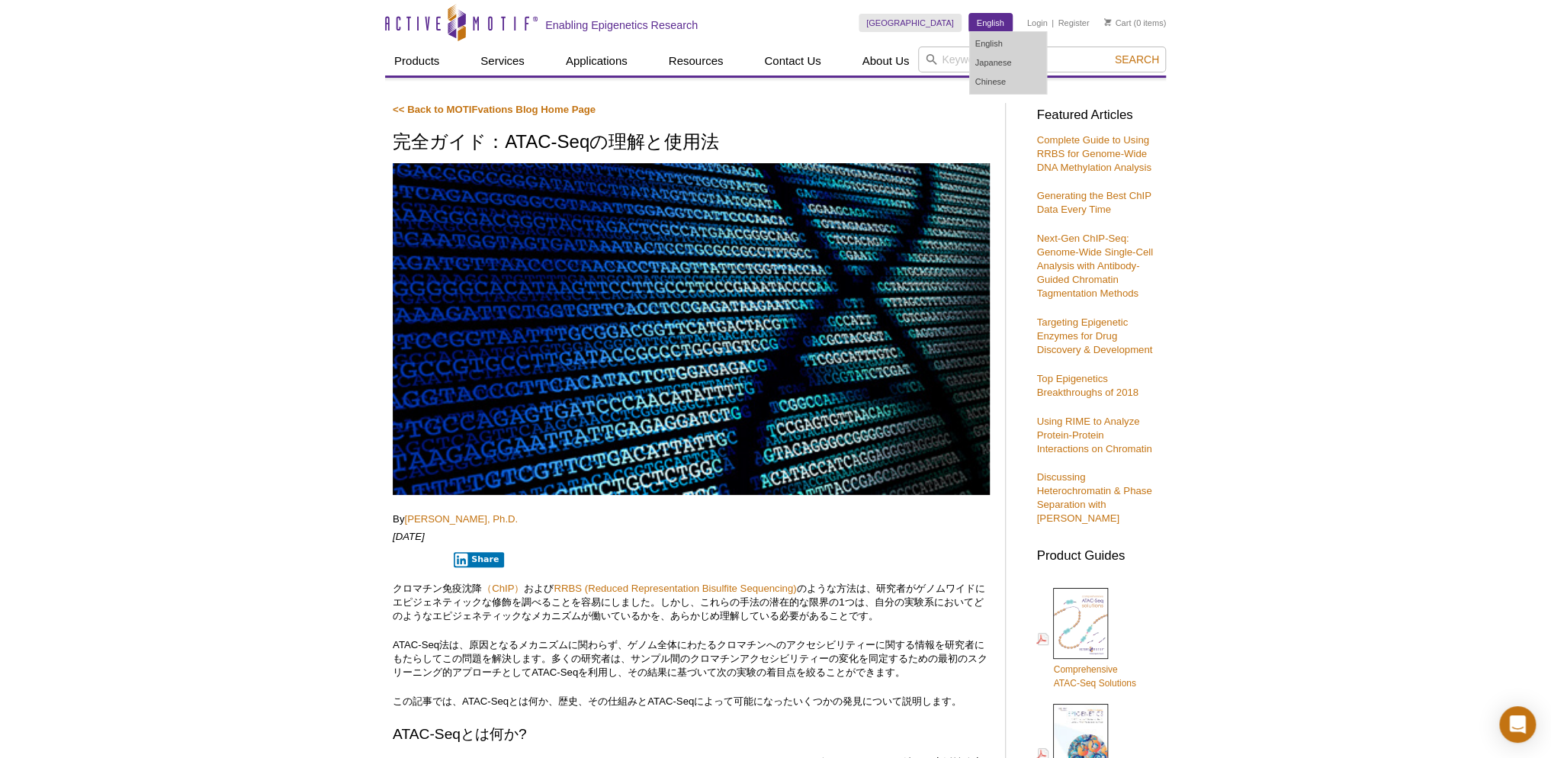
click at [982, 25] on link "English" at bounding box center [990, 23] width 43 height 18
click at [992, 42] on link "English" at bounding box center [1008, 43] width 76 height 19
